Goal: Information Seeking & Learning: Learn about a topic

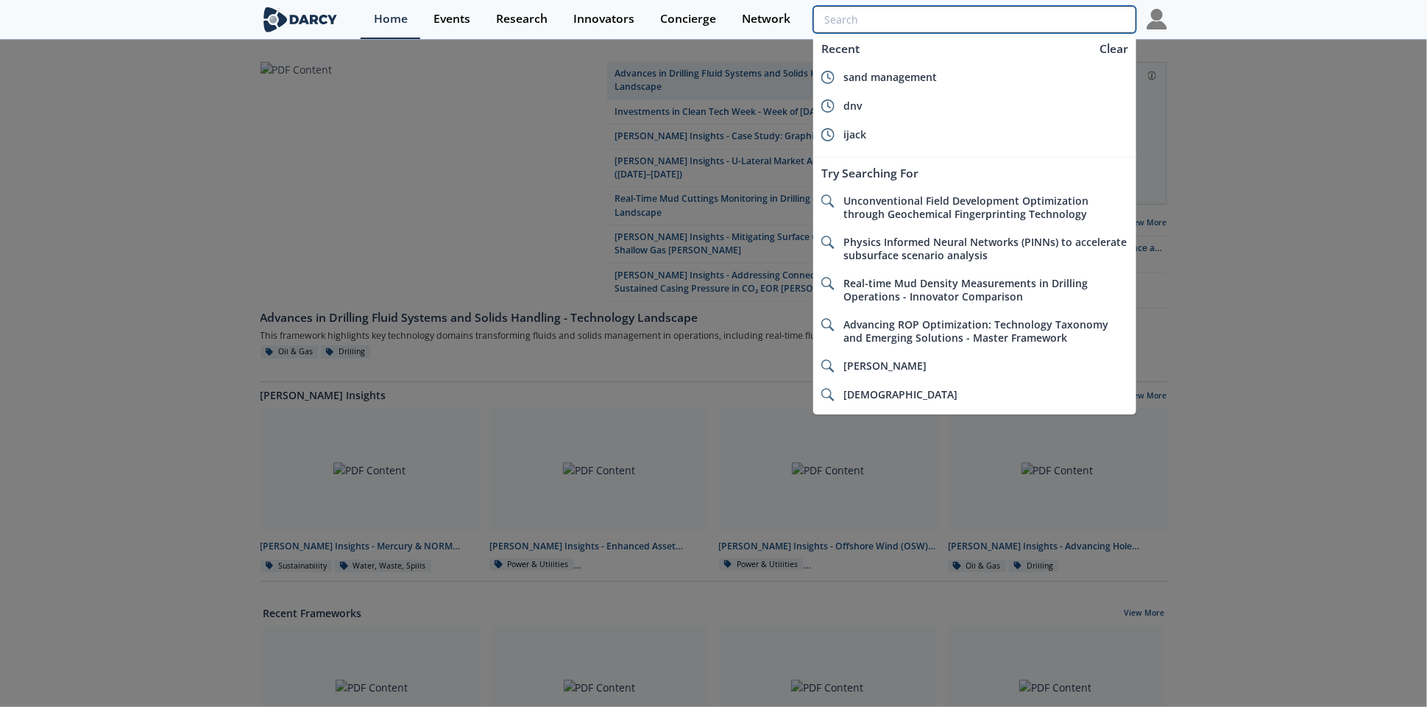
click at [1097, 18] on input "search" at bounding box center [974, 19] width 322 height 27
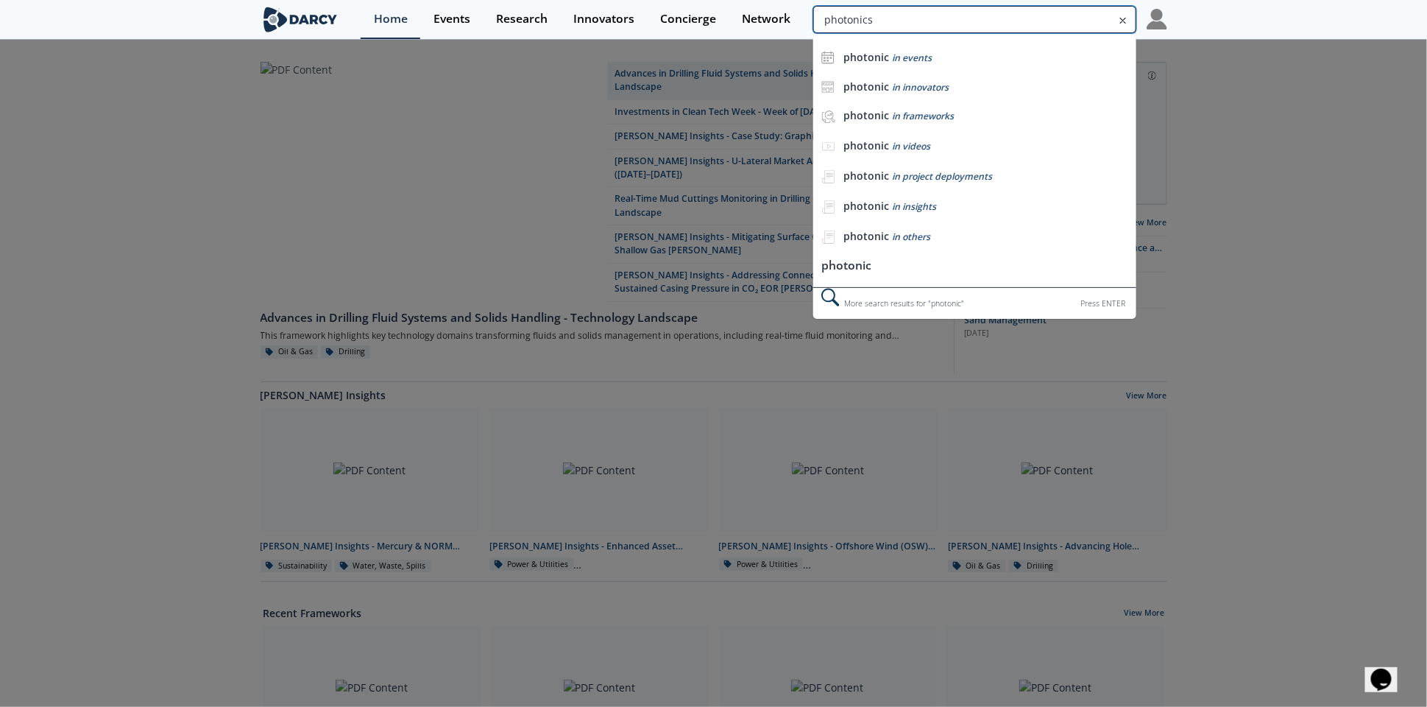
type input "photonics"
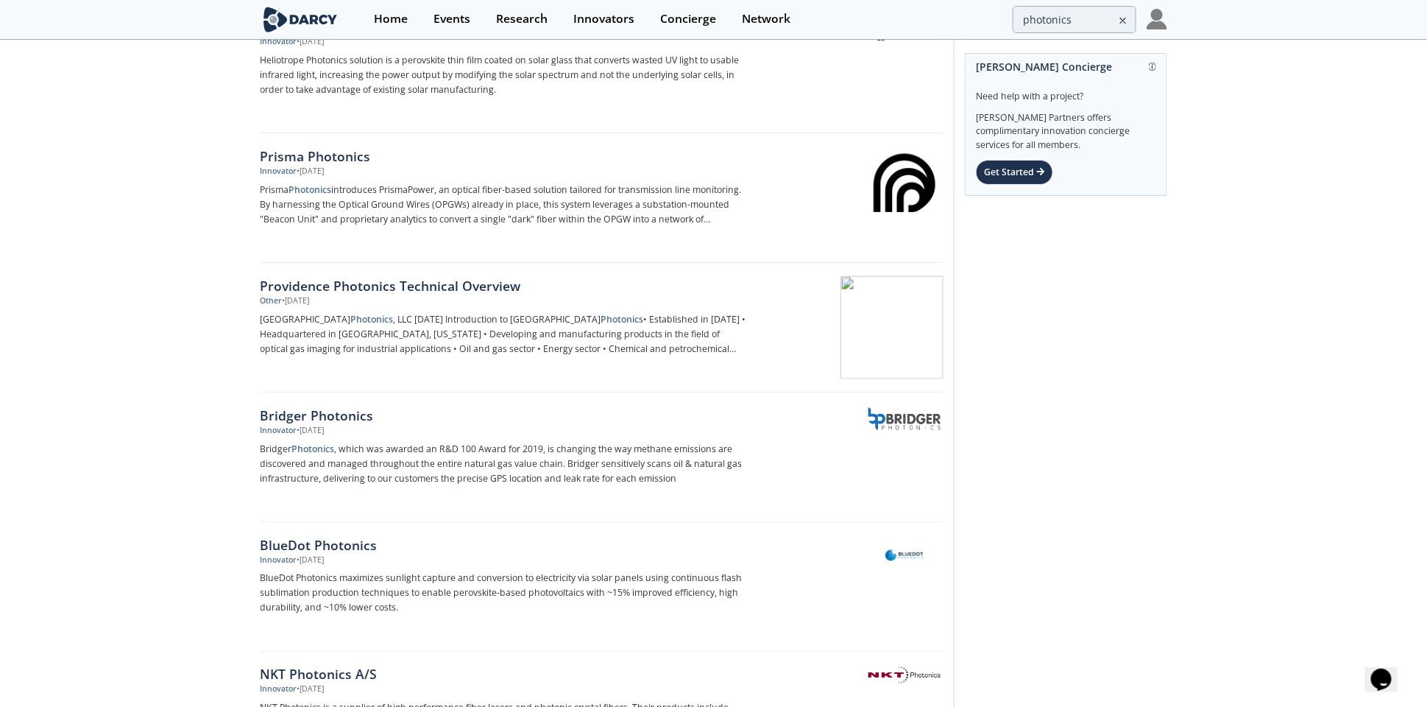
scroll to position [823, 0]
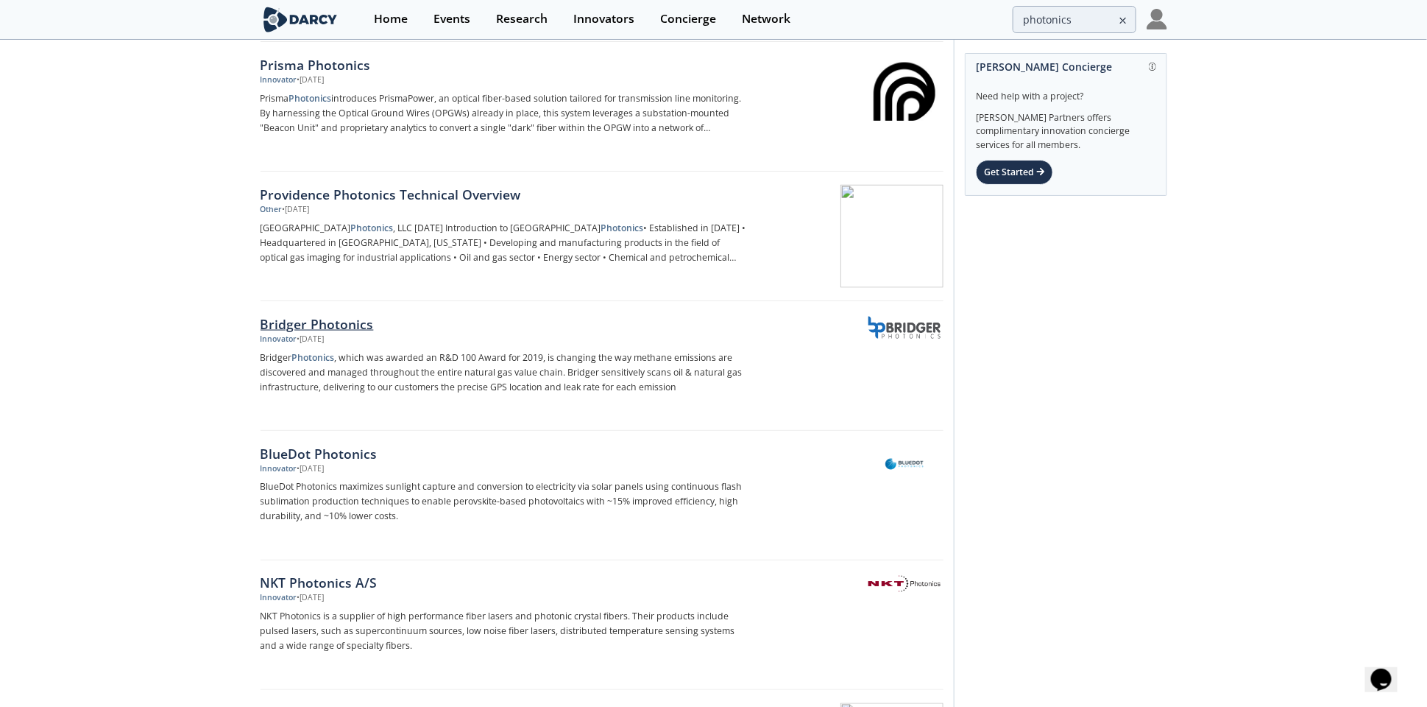
click at [335, 314] on div "Bridger Photonics" at bounding box center [504, 323] width 487 height 19
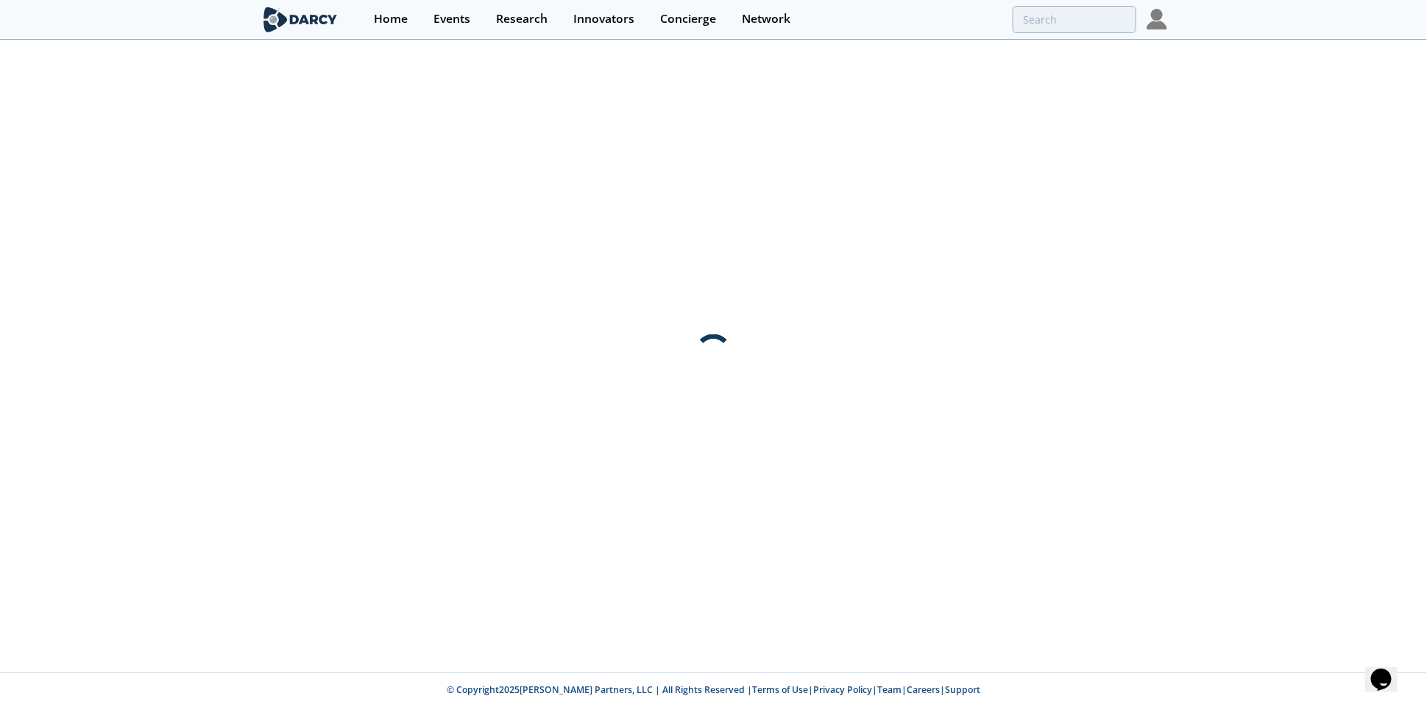
scroll to position [0, 0]
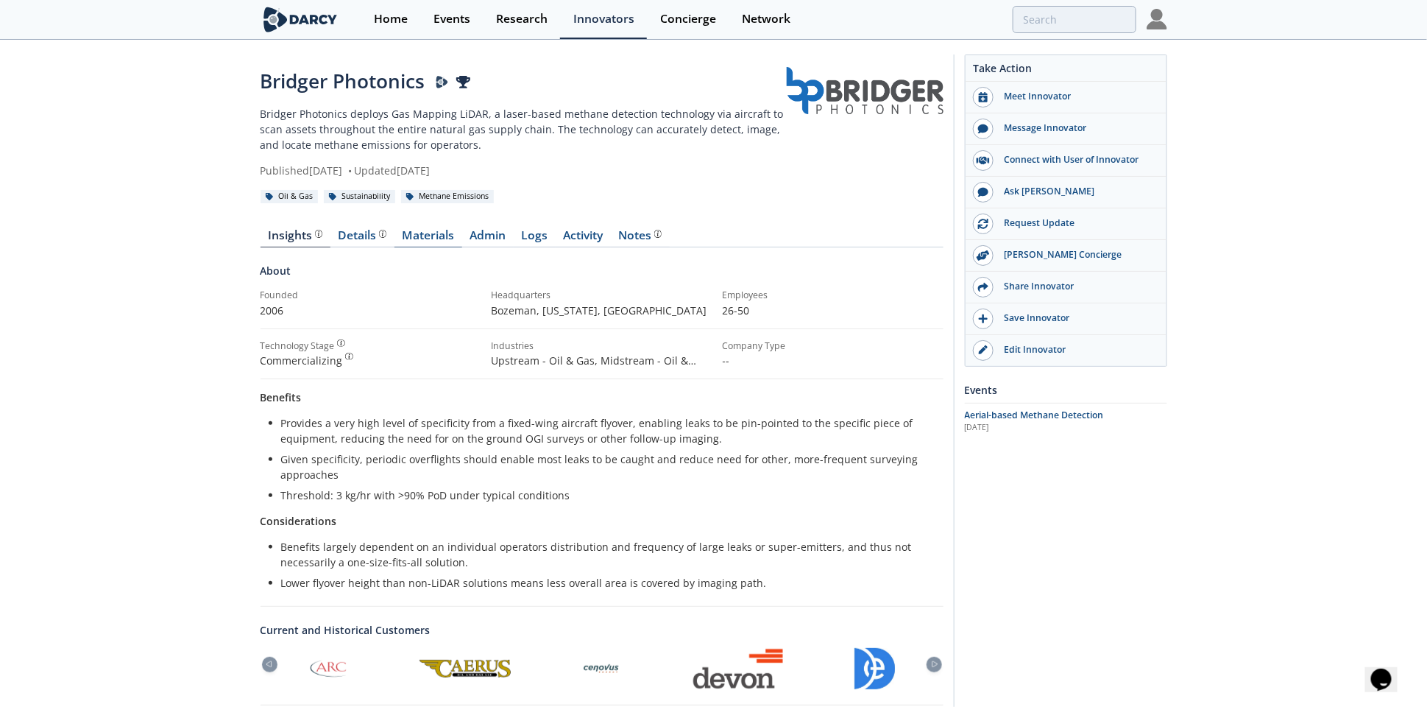
click at [437, 238] on link "Materials" at bounding box center [429, 239] width 68 height 18
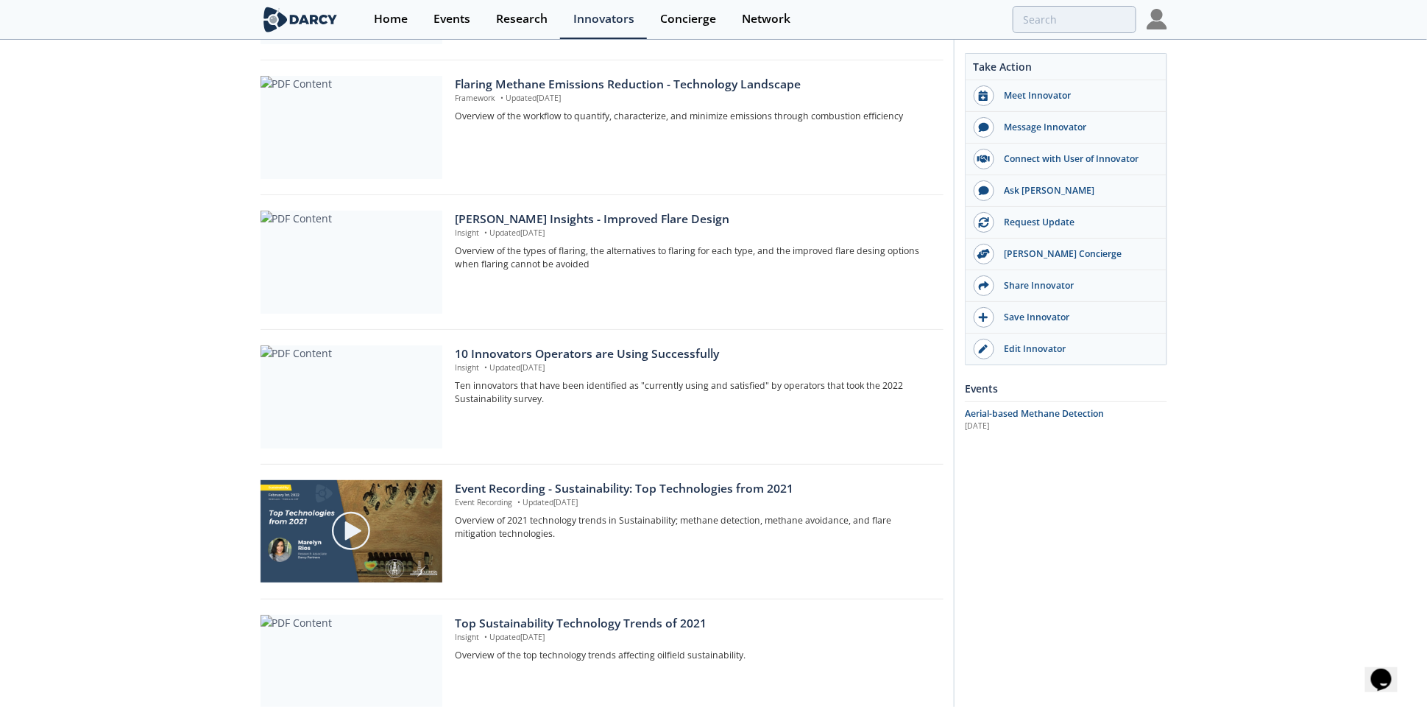
scroll to position [1047, 0]
